Goal: Information Seeking & Learning: Learn about a topic

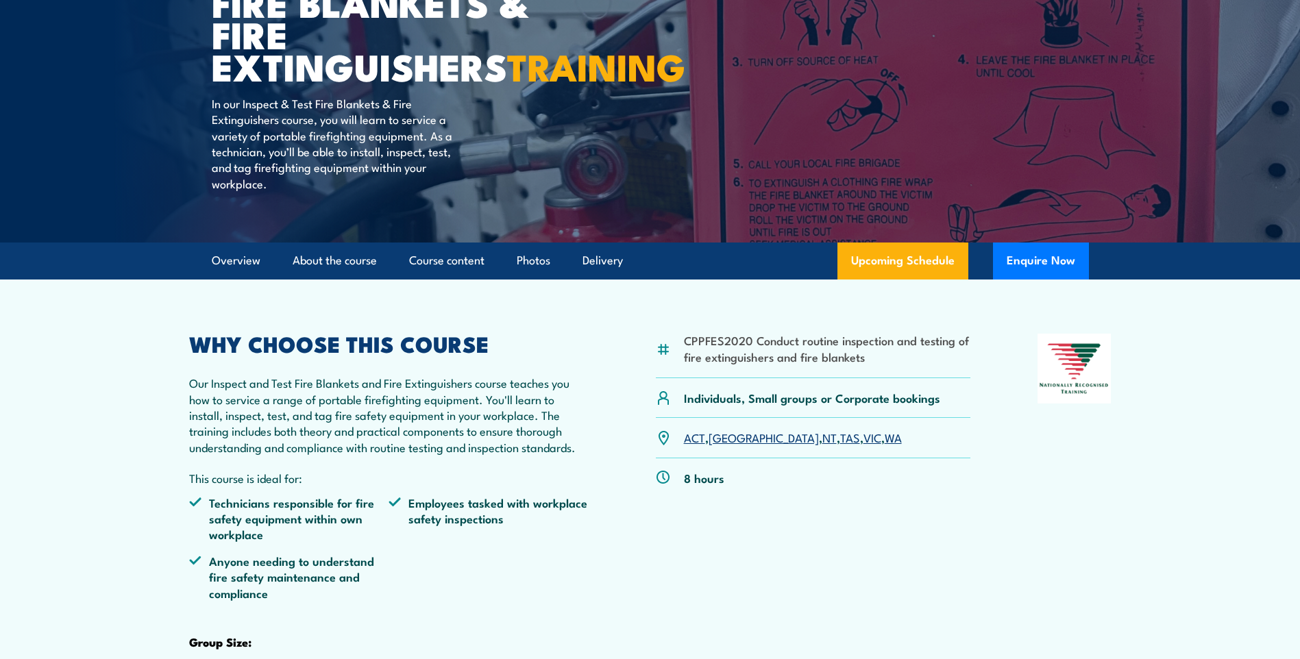
scroll to position [206, 0]
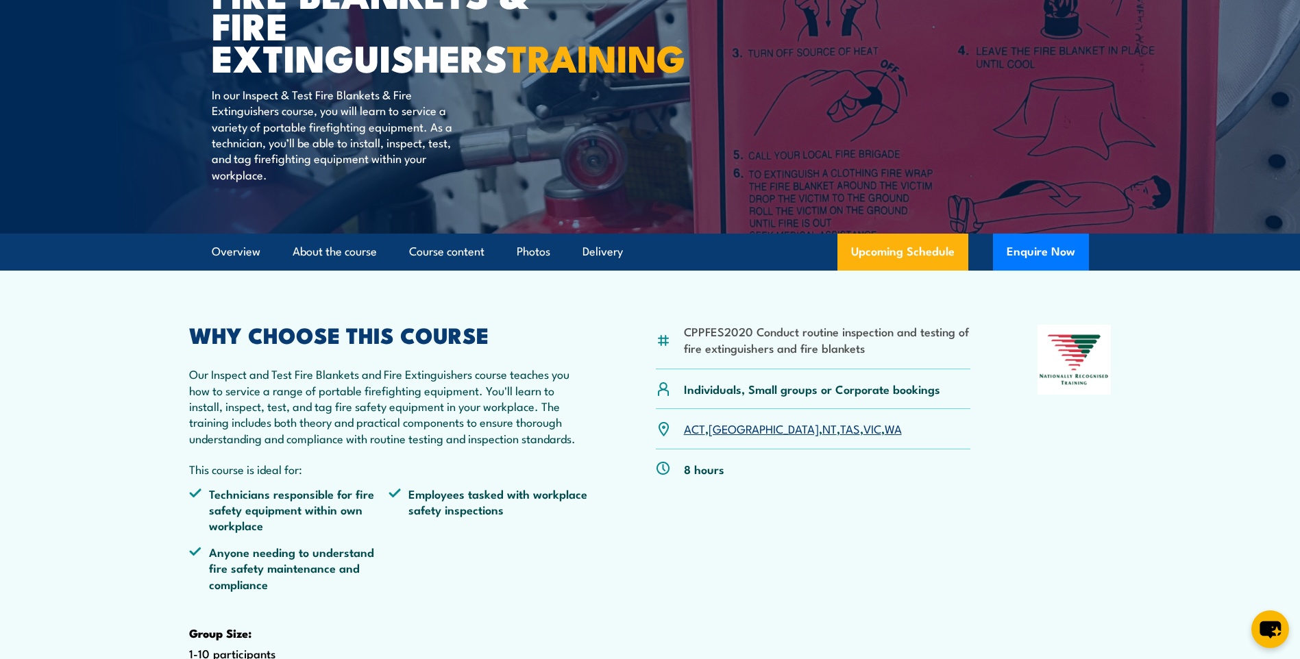
click at [720, 437] on link "[GEOGRAPHIC_DATA]" at bounding box center [764, 428] width 110 height 16
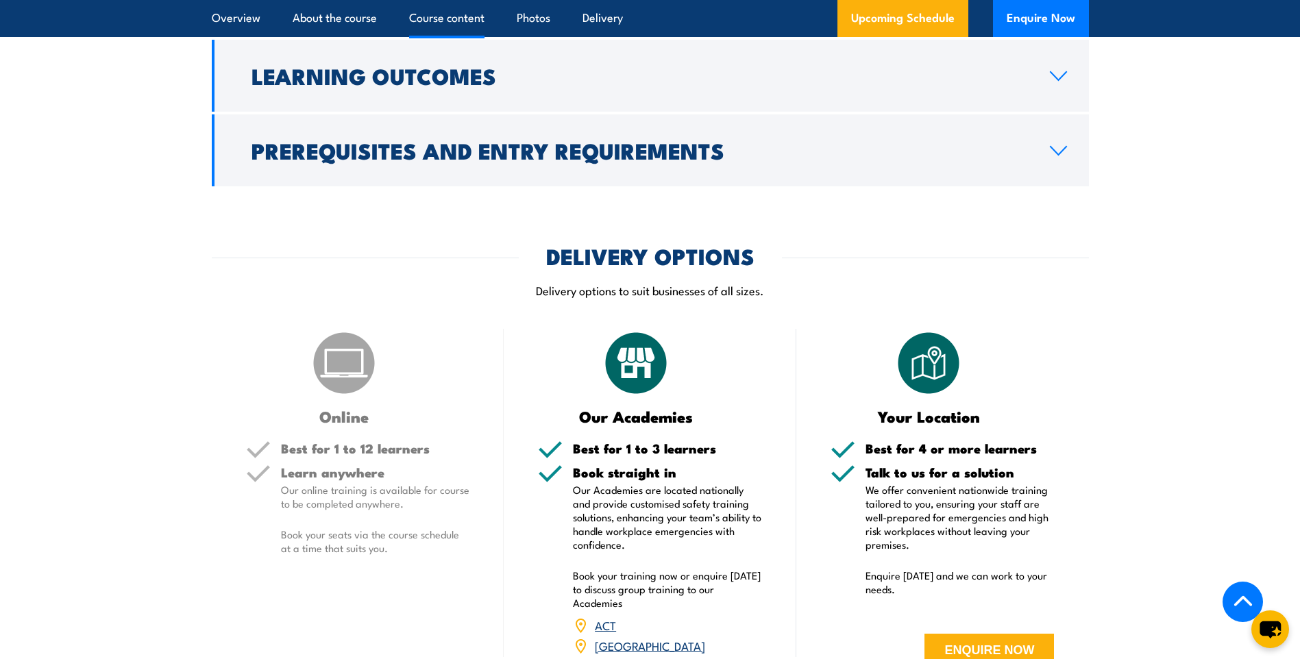
scroll to position [1380, 0]
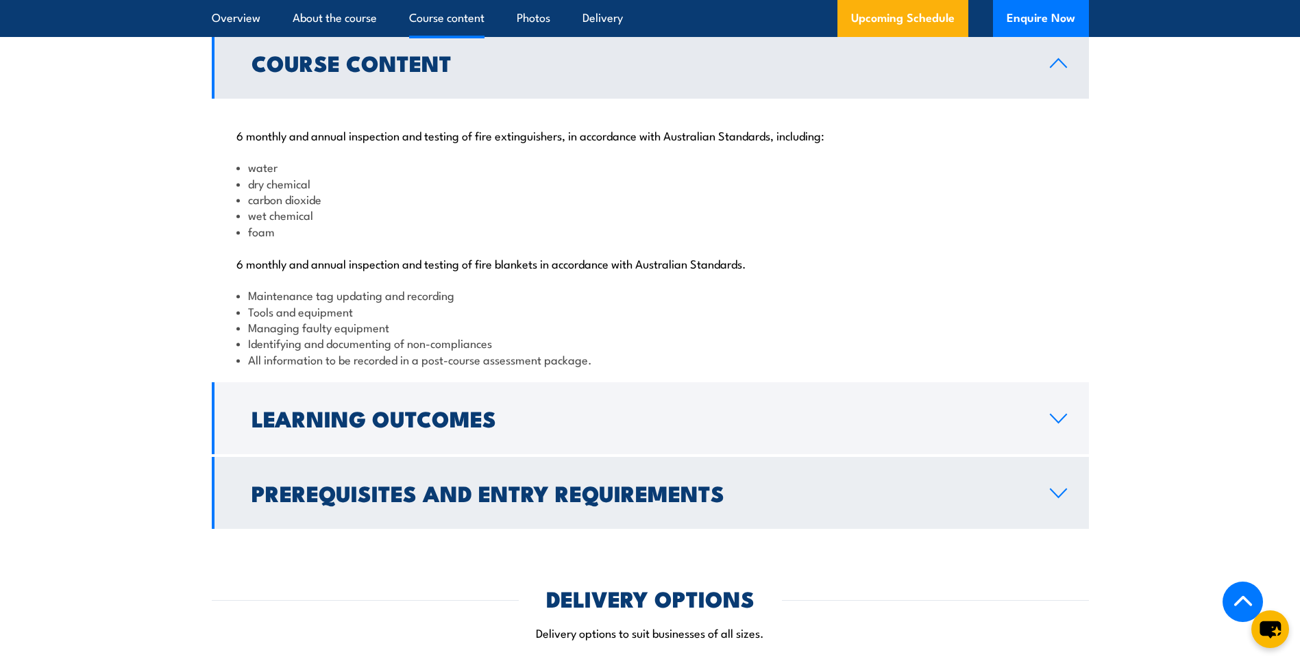
click at [539, 518] on link "Prerequisites and Entry Requirements" at bounding box center [650, 493] width 877 height 72
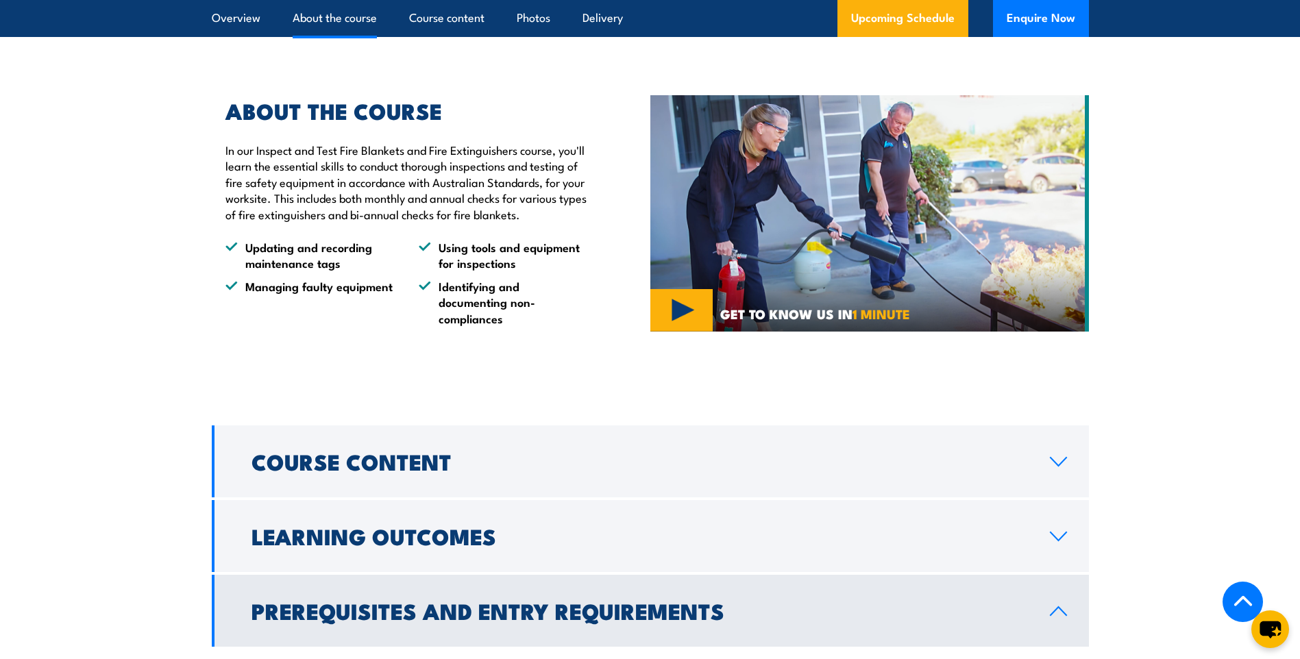
scroll to position [1175, 0]
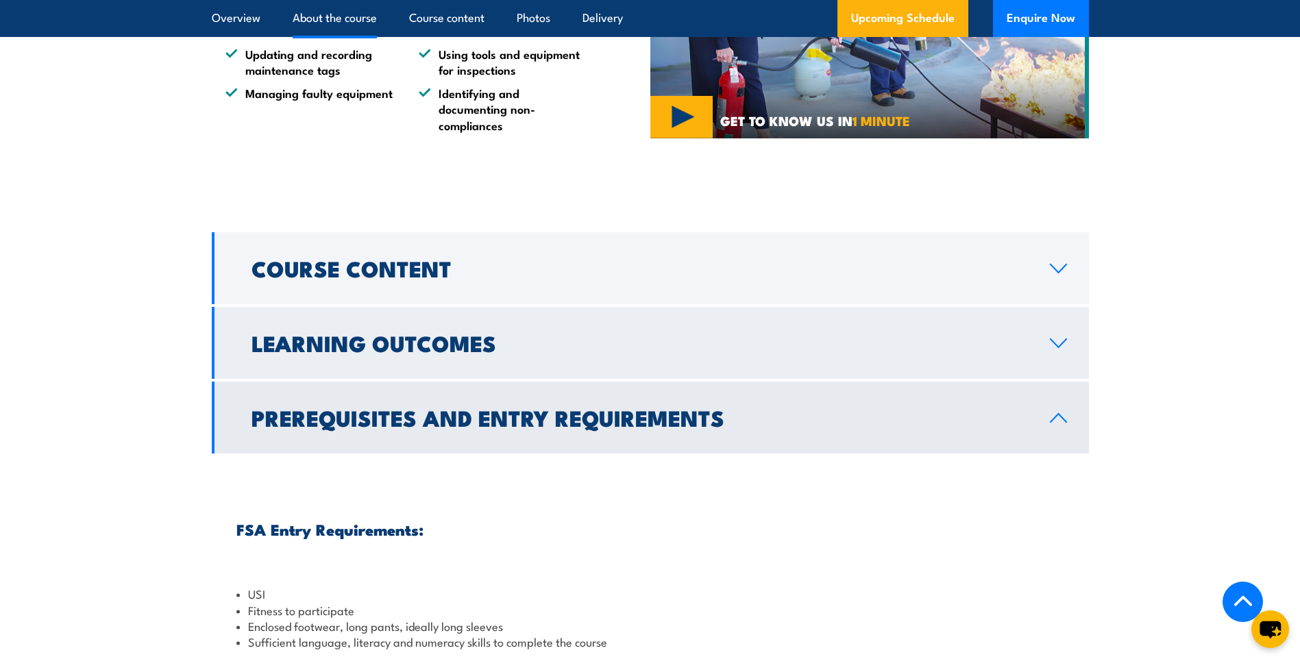
click at [524, 352] on h2 "Learning Outcomes" at bounding box center [640, 342] width 777 height 19
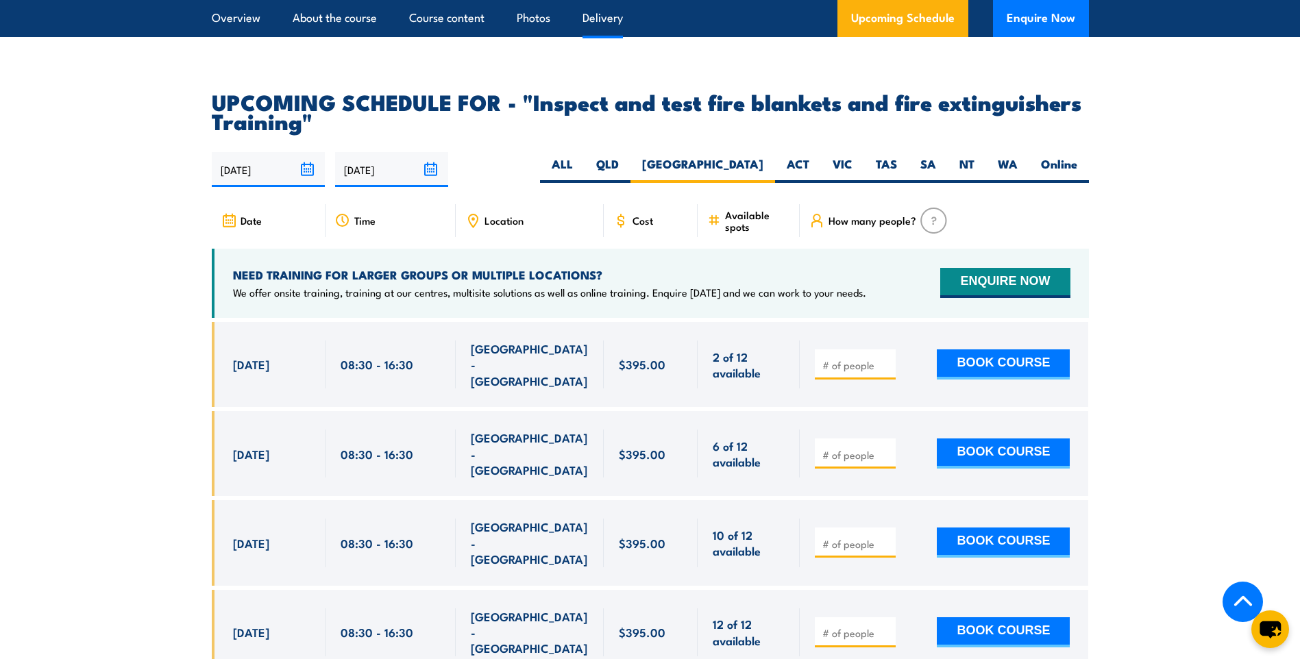
scroll to position [1919, 0]
